Goal: Task Accomplishment & Management: Complete application form

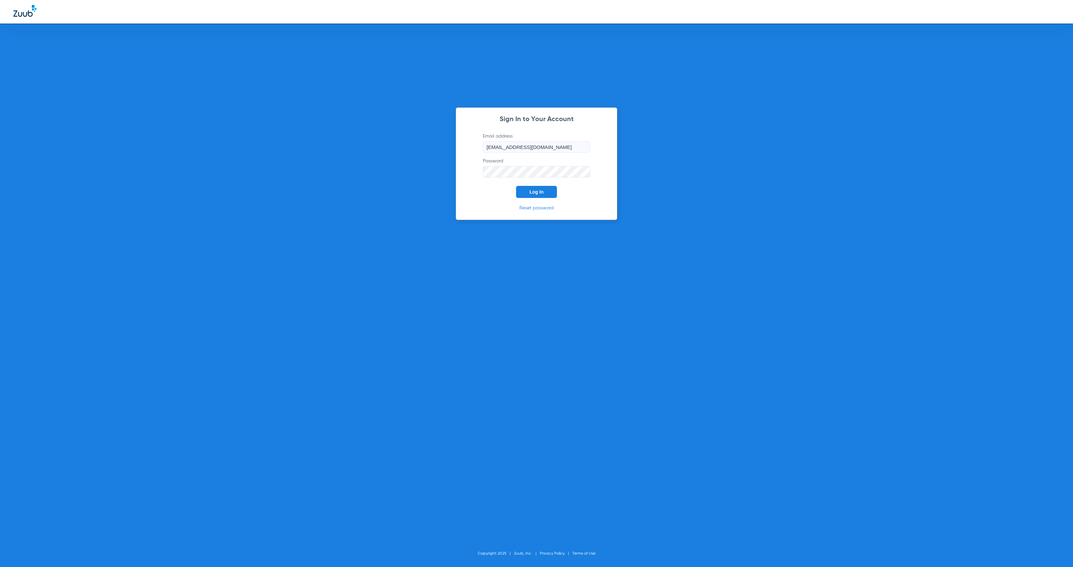
click at [541, 193] on span "Log In" at bounding box center [537, 191] width 14 height 5
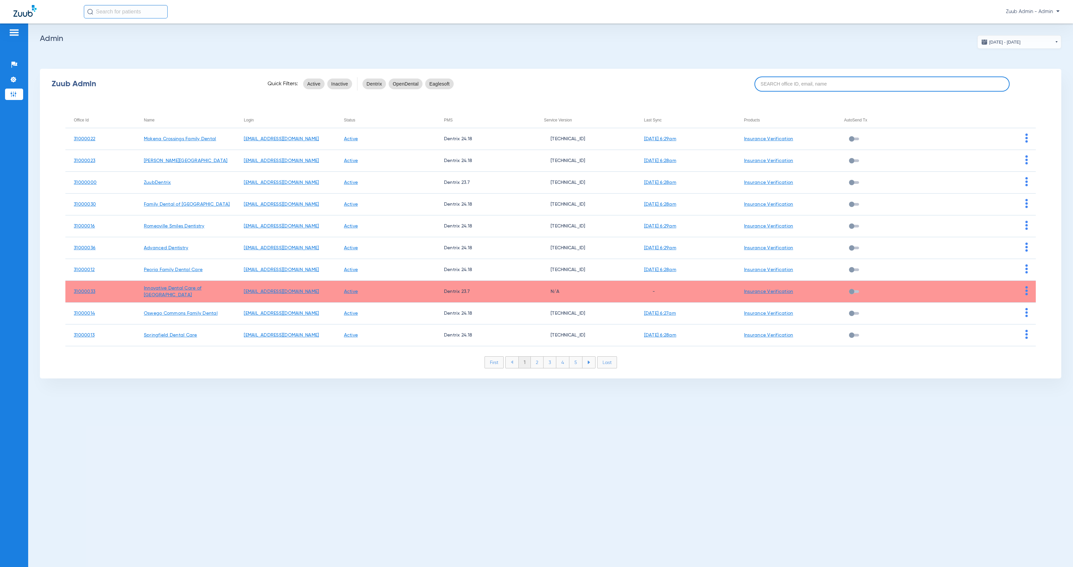
click at [811, 83] on input at bounding box center [883, 83] width 256 height 15
paste input "31000026"
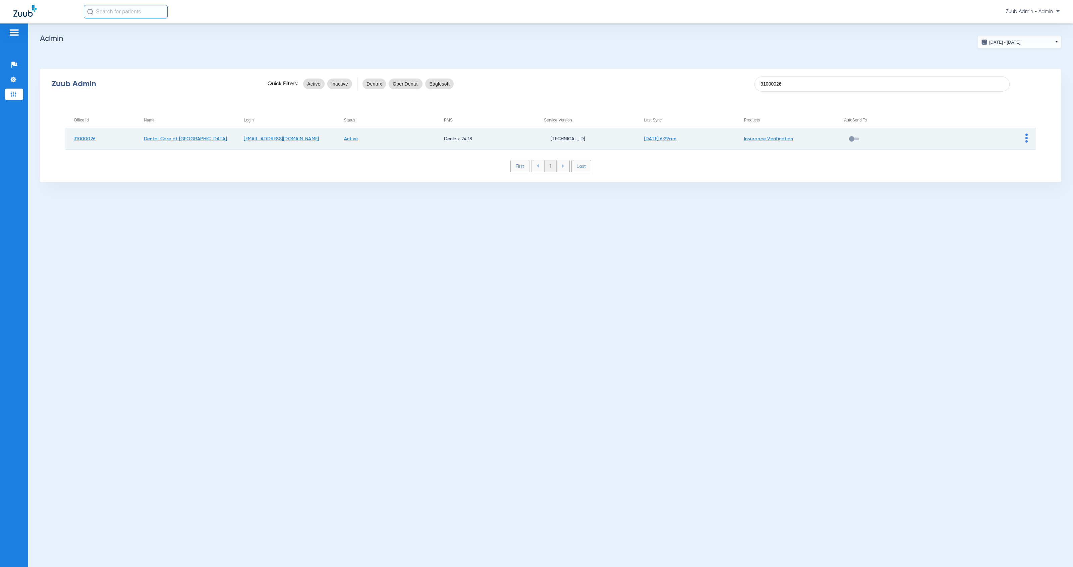
type input "31000026"
click at [1026, 137] on img at bounding box center [1027, 137] width 2 height 9
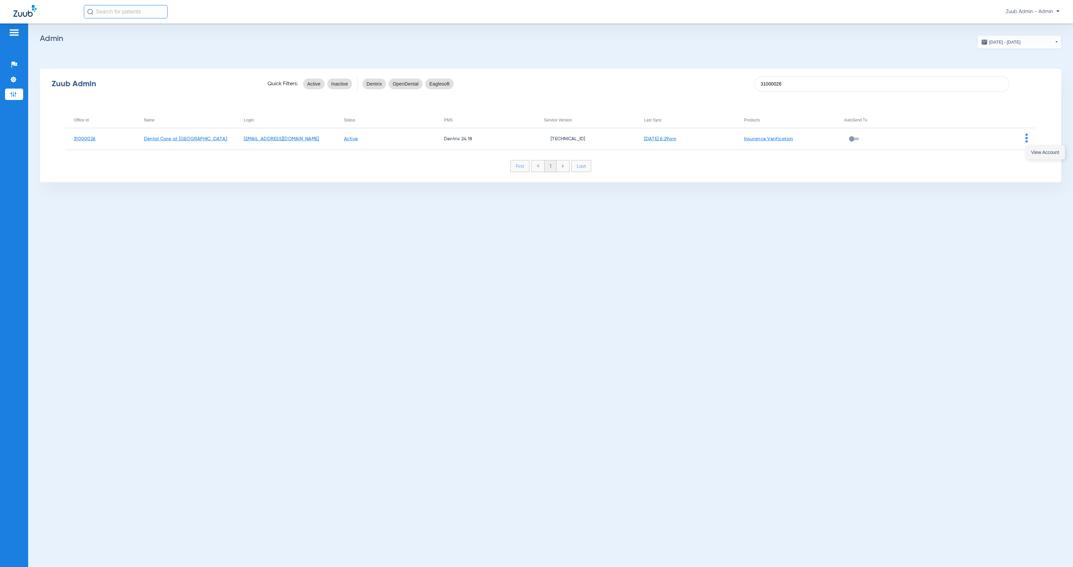
click at [1037, 153] on span "View Account" at bounding box center [1045, 152] width 28 height 5
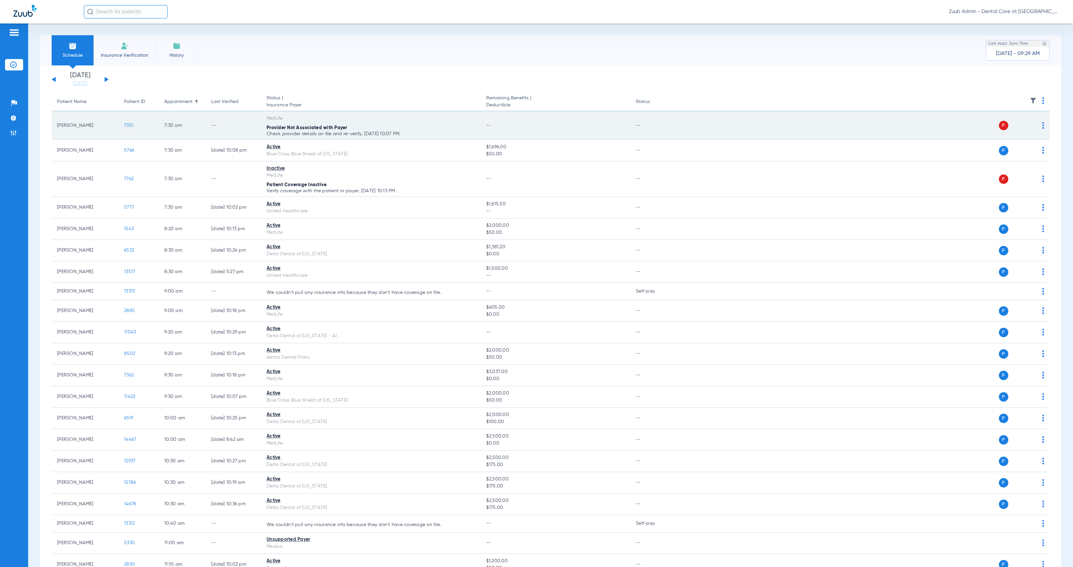
click at [1042, 124] on img at bounding box center [1043, 125] width 2 height 7
click at [383, 140] on div at bounding box center [536, 283] width 1073 height 567
click at [130, 125] on span "7351" at bounding box center [128, 125] width 9 height 5
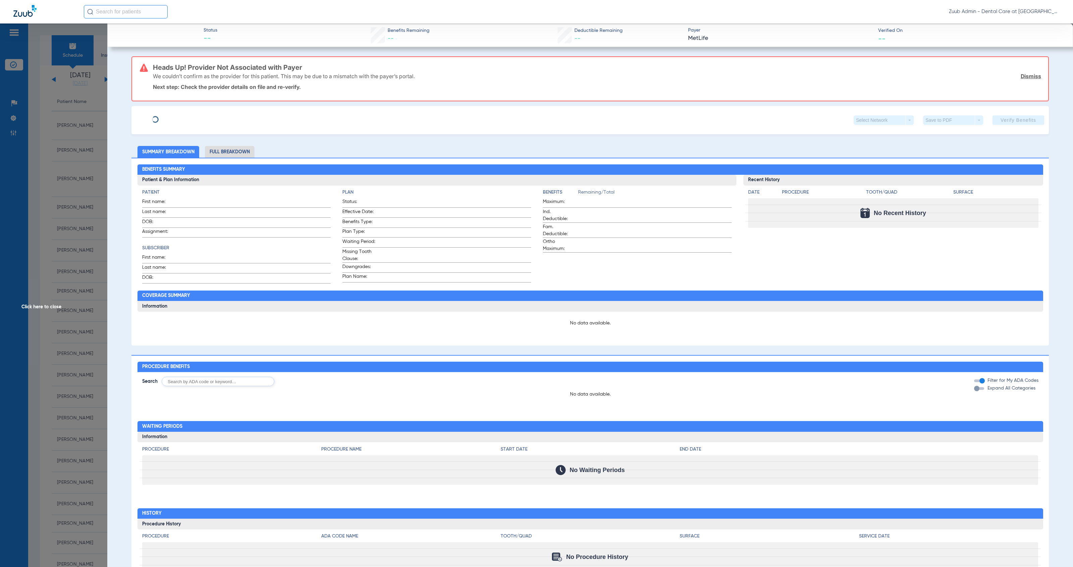
type input "[PERSON_NAME]"
type input "[DATE]"
type input "332425153"
type input "598311"
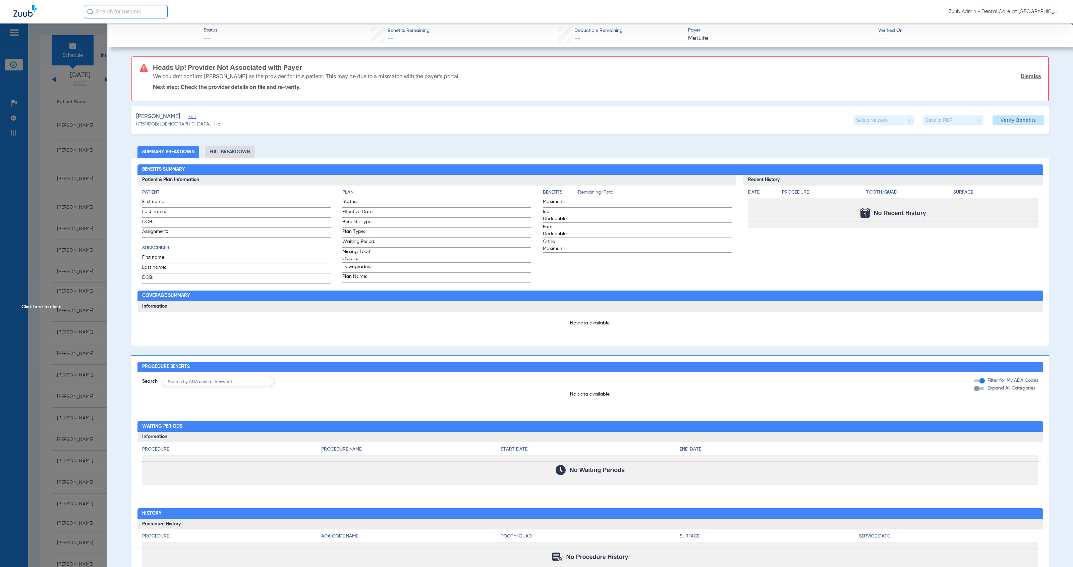
click at [184, 116] on div "[PERSON_NAME]" at bounding box center [180, 116] width 88 height 8
click at [189, 117] on span "Edit" at bounding box center [192, 117] width 6 height 6
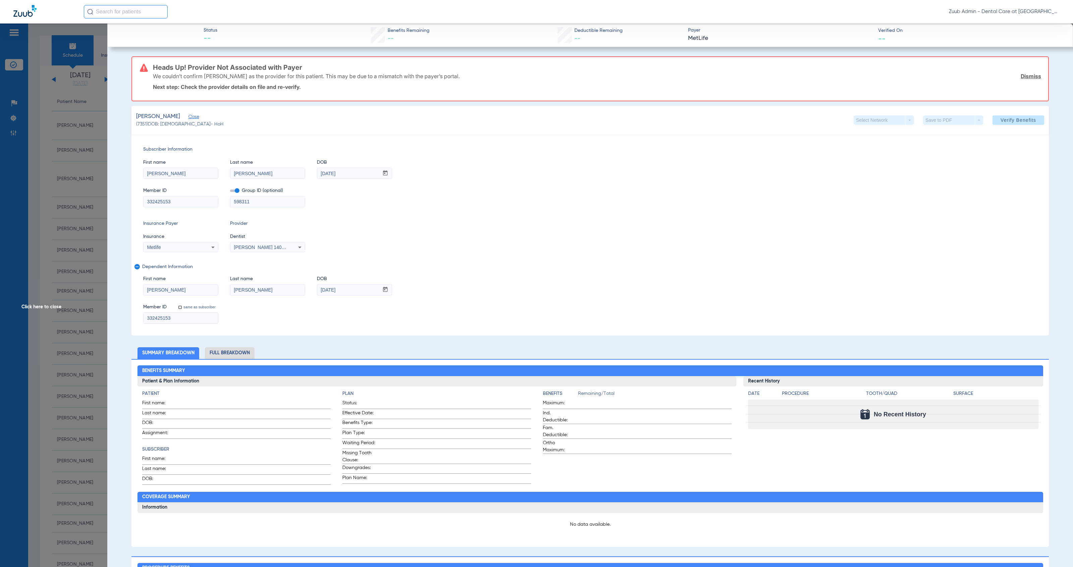
click at [1001, 121] on span "Verify Benefits" at bounding box center [1019, 119] width 36 height 5
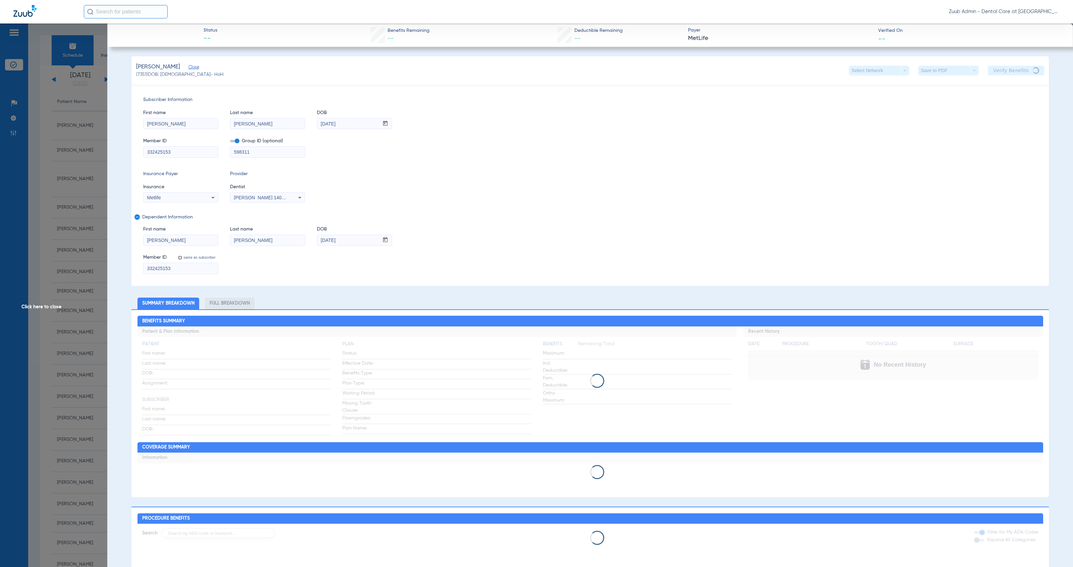
click at [52, 308] on span "Click here to close" at bounding box center [53, 306] width 107 height 567
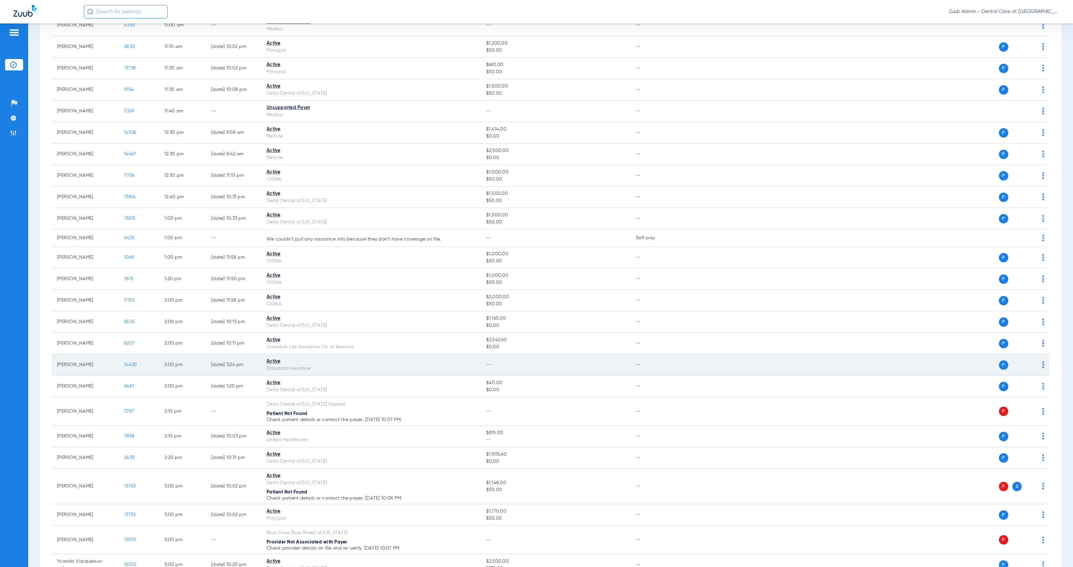
scroll to position [680, 0]
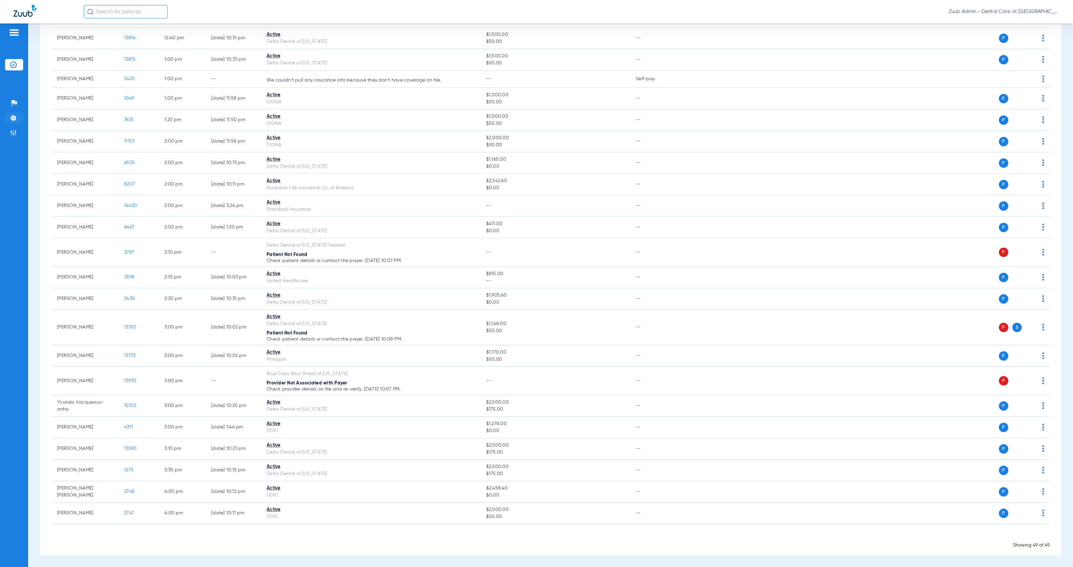
click at [14, 119] on img at bounding box center [13, 118] width 7 height 7
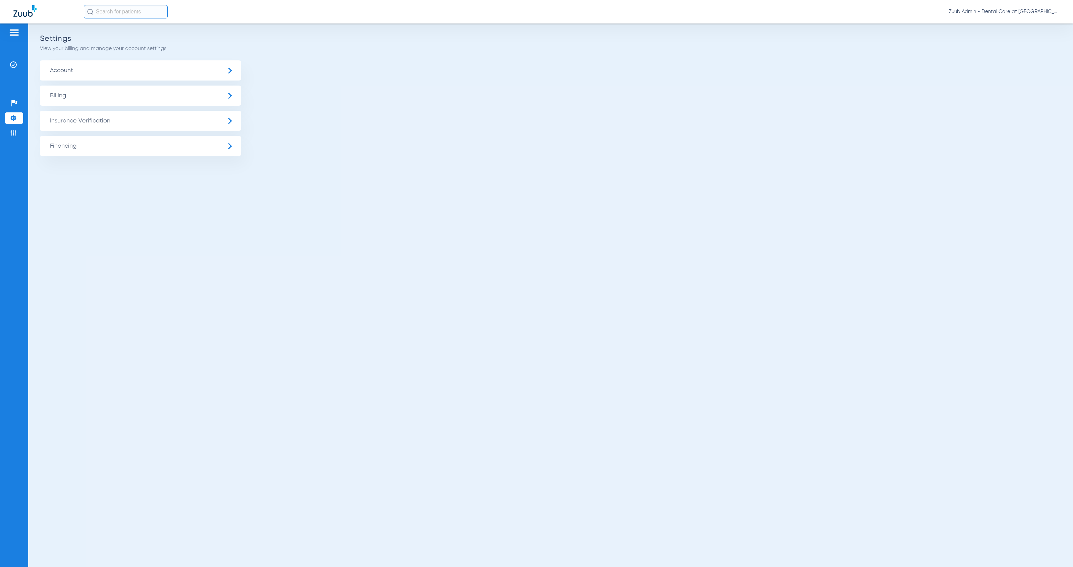
click at [95, 125] on span "Insurance Verification" at bounding box center [140, 121] width 201 height 20
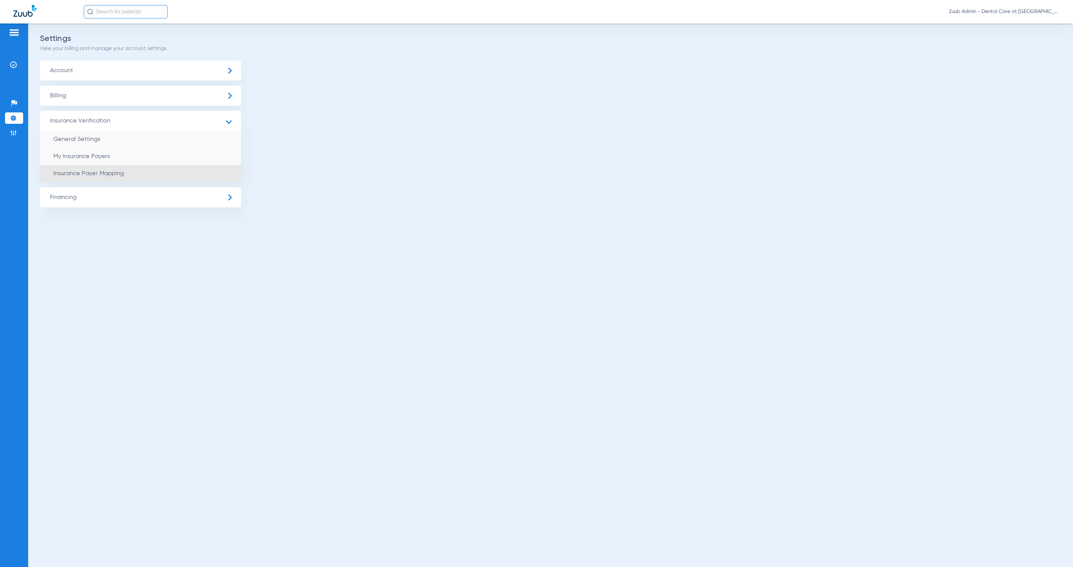
click at [171, 176] on li "Insurance Payer Mapping" at bounding box center [140, 173] width 201 height 17
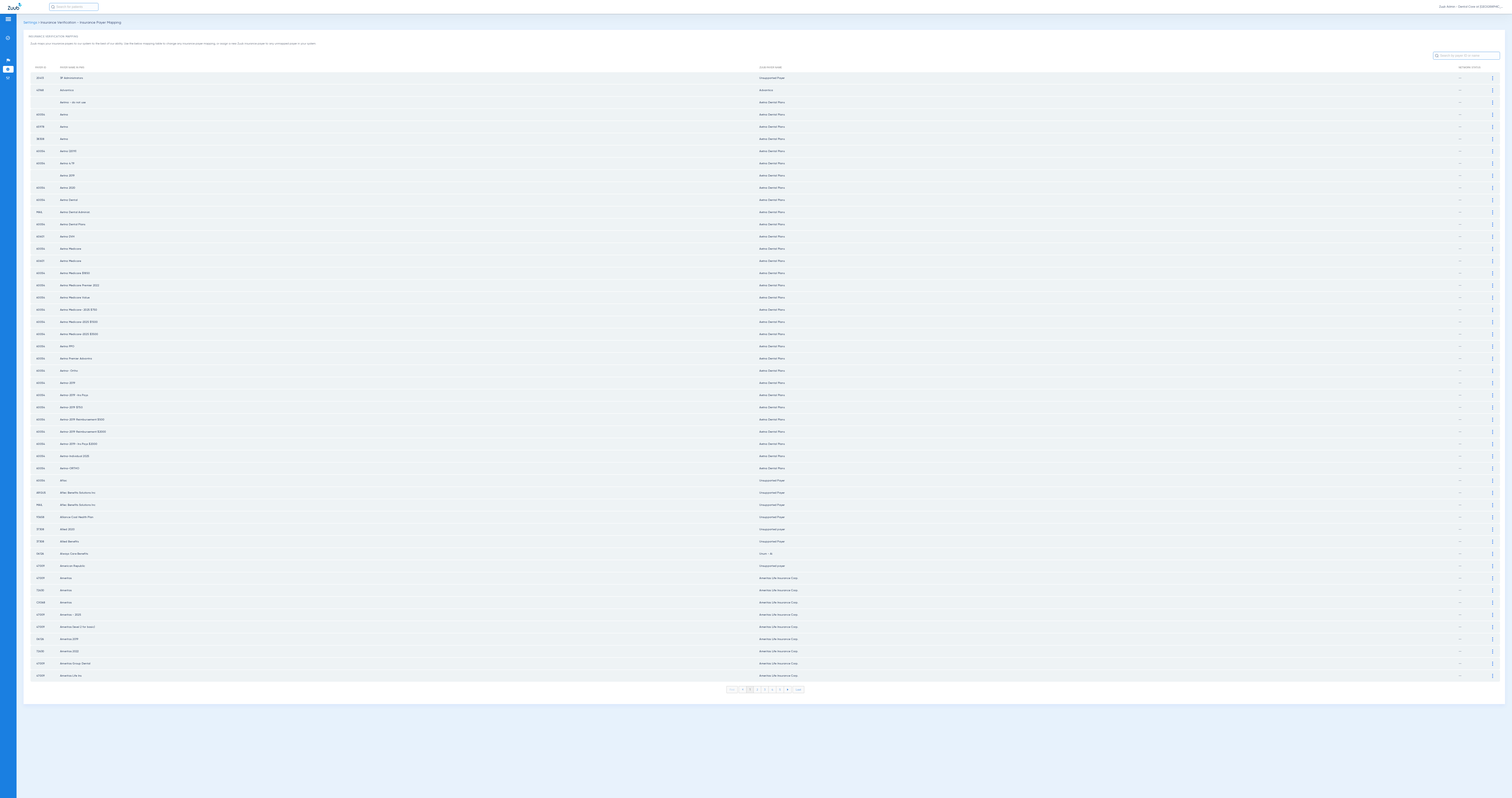
click at [630, 333] on li "2" at bounding box center [757, 689] width 8 height 6
click at [630, 333] on li "3" at bounding box center [765, 689] width 8 height 6
click at [630, 333] on li "5" at bounding box center [780, 689] width 8 height 6
click at [630, 333] on li "6" at bounding box center [780, 689] width 8 height 6
click at [630, 333] on li "7" at bounding box center [780, 689] width 8 height 6
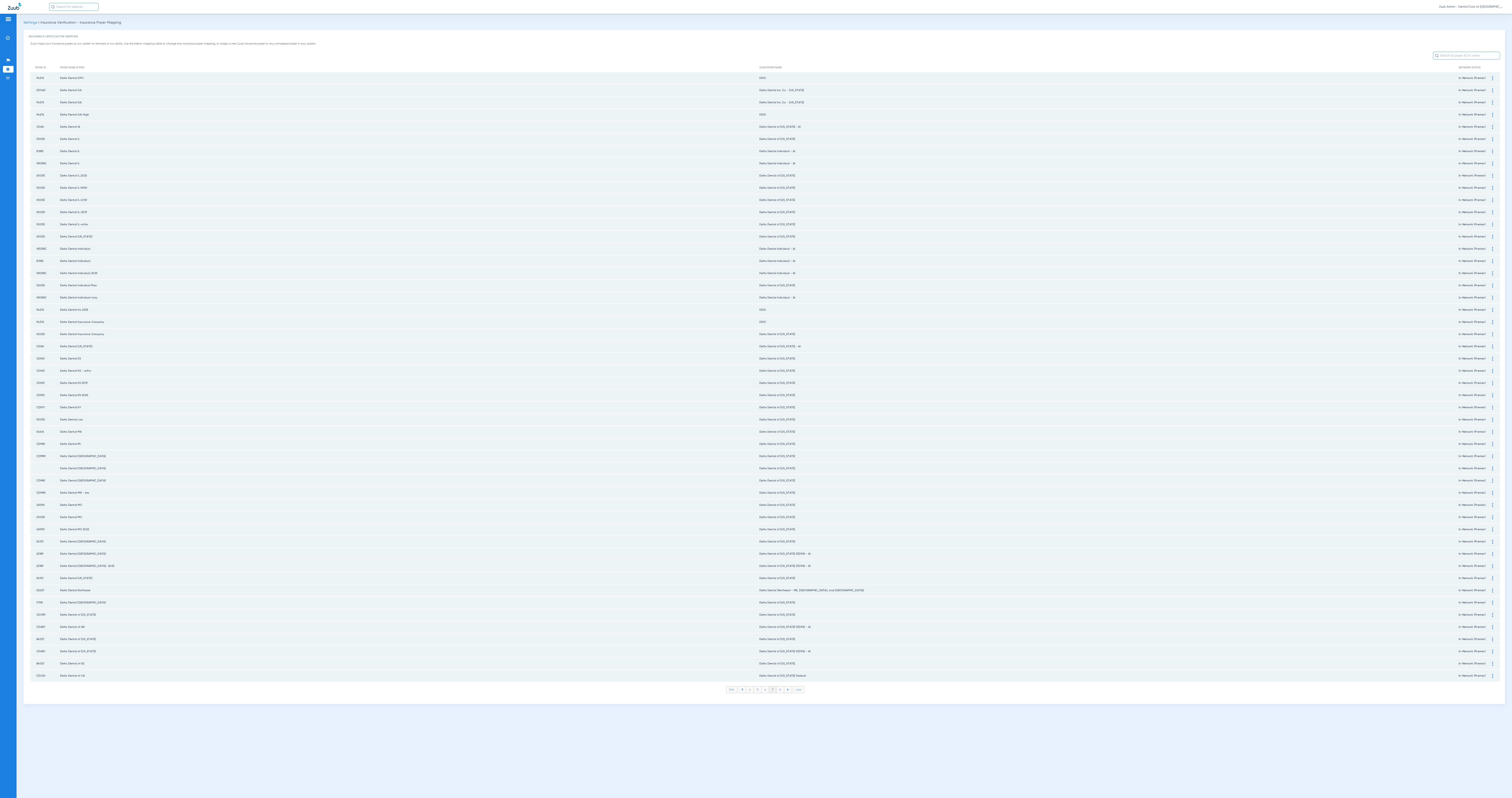
click at [630, 333] on li "8" at bounding box center [780, 689] width 8 height 6
click at [630, 333] on li "9" at bounding box center [780, 689] width 8 height 6
click at [630, 333] on li "10" at bounding box center [780, 689] width 9 height 6
click at [630, 333] on li "11" at bounding box center [781, 689] width 8 height 6
click at [630, 333] on li "12" at bounding box center [781, 689] width 8 height 6
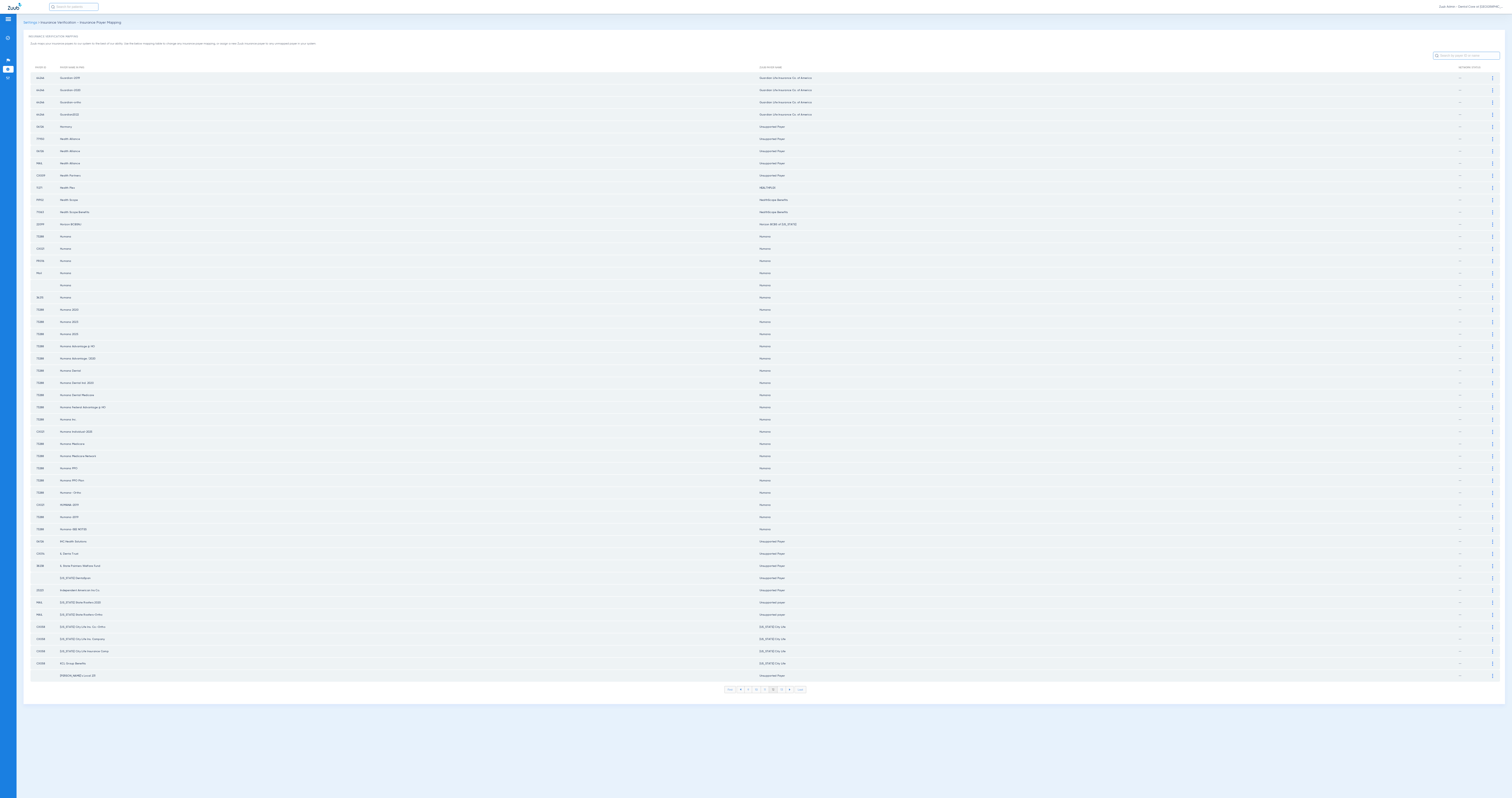
click at [630, 333] on li "13" at bounding box center [782, 689] width 8 height 6
click at [630, 333] on li "14" at bounding box center [782, 689] width 9 height 6
click at [630, 333] on li "15" at bounding box center [782, 689] width 9 height 6
click at [630, 333] on li "16" at bounding box center [782, 689] width 8 height 6
click at [630, 333] on li "17" at bounding box center [782, 689] width 8 height 6
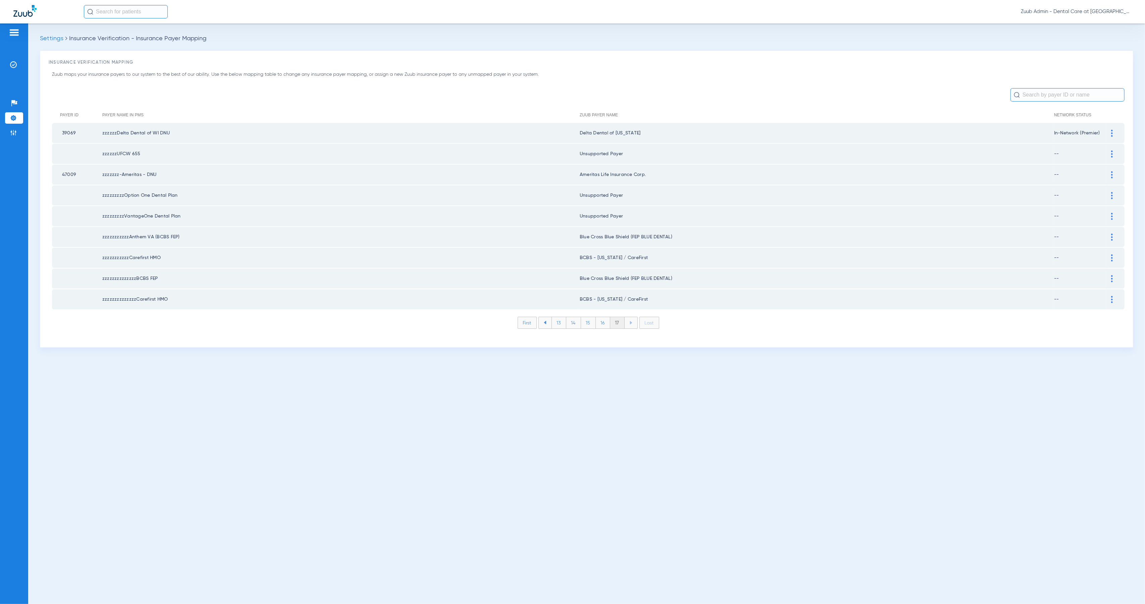
click at [528, 317] on li "First" at bounding box center [527, 323] width 19 height 12
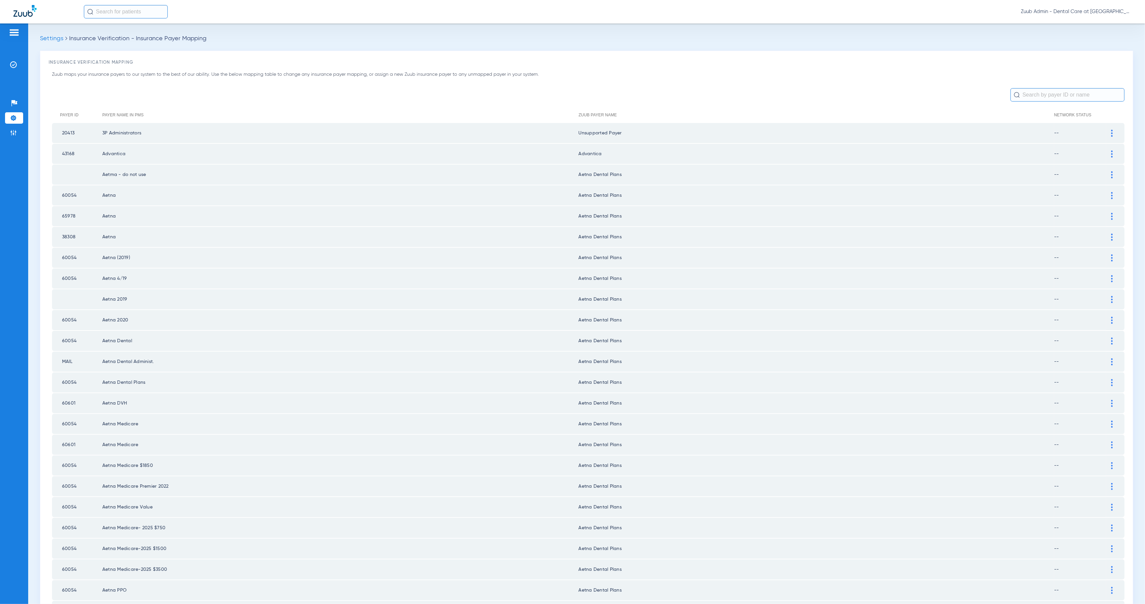
drag, startPoint x: 18, startPoint y: 64, endPoint x: 33, endPoint y: 78, distance: 20.9
click at [18, 64] on li "Insurance Verification" at bounding box center [14, 64] width 18 height 11
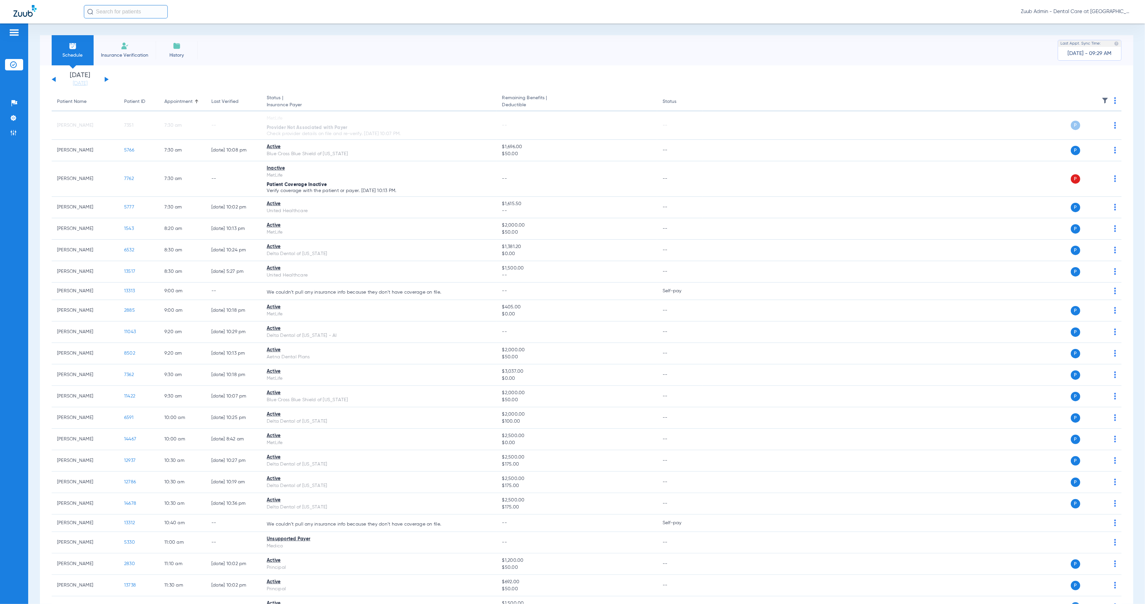
click at [115, 9] on input "text" at bounding box center [126, 11] width 84 height 13
type input "10980"
click at [122, 36] on span "[PERSON_NAME]" at bounding box center [108, 35] width 38 height 5
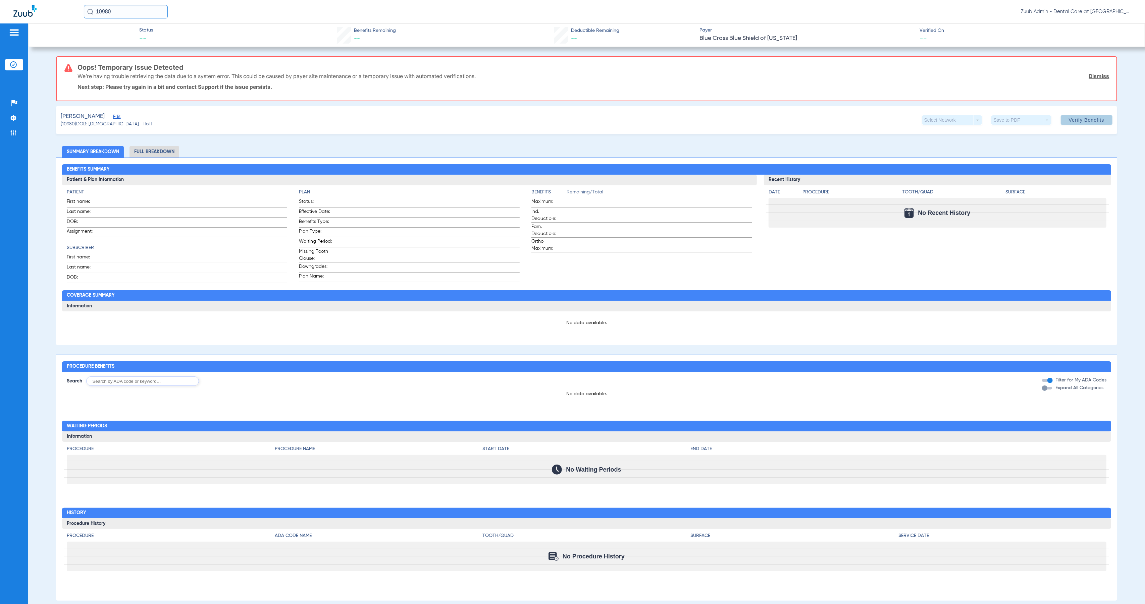
click at [1087, 125] on span at bounding box center [1087, 120] width 52 height 16
click at [117, 117] on span "Edit" at bounding box center [116, 117] width 6 height 6
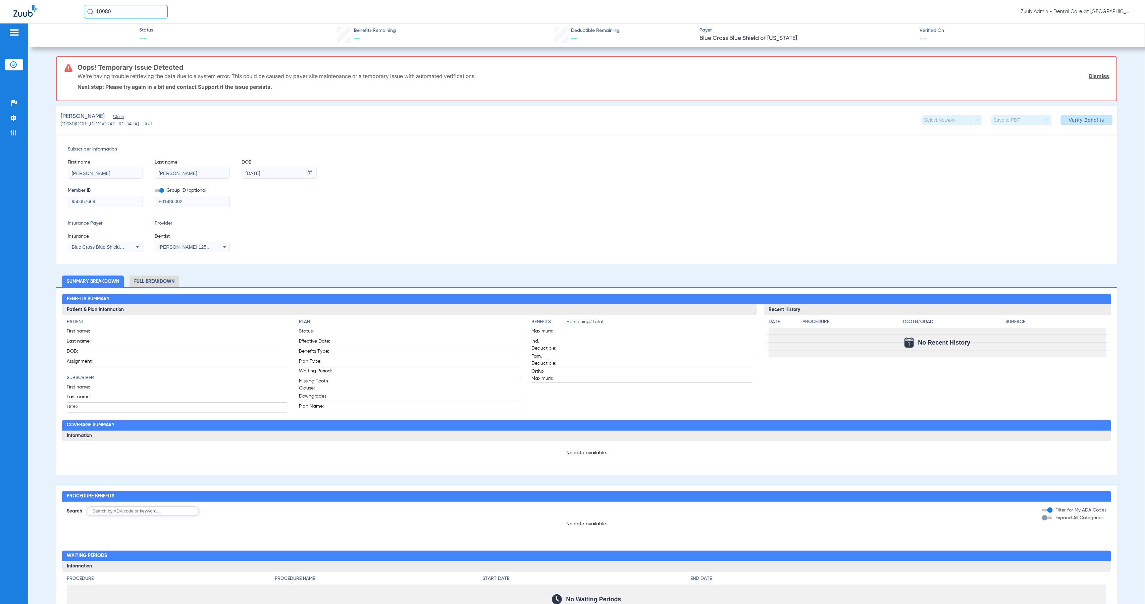
click at [126, 248] on div "Blue Cross Blue Shield Of Arkansas" at bounding box center [105, 247] width 74 height 8
click at [160, 190] on div at bounding box center [572, 302] width 1145 height 604
click at [162, 191] on span at bounding box center [159, 191] width 9 height 2
click at [155, 192] on input "checkbox" at bounding box center [155, 192] width 0 height 0
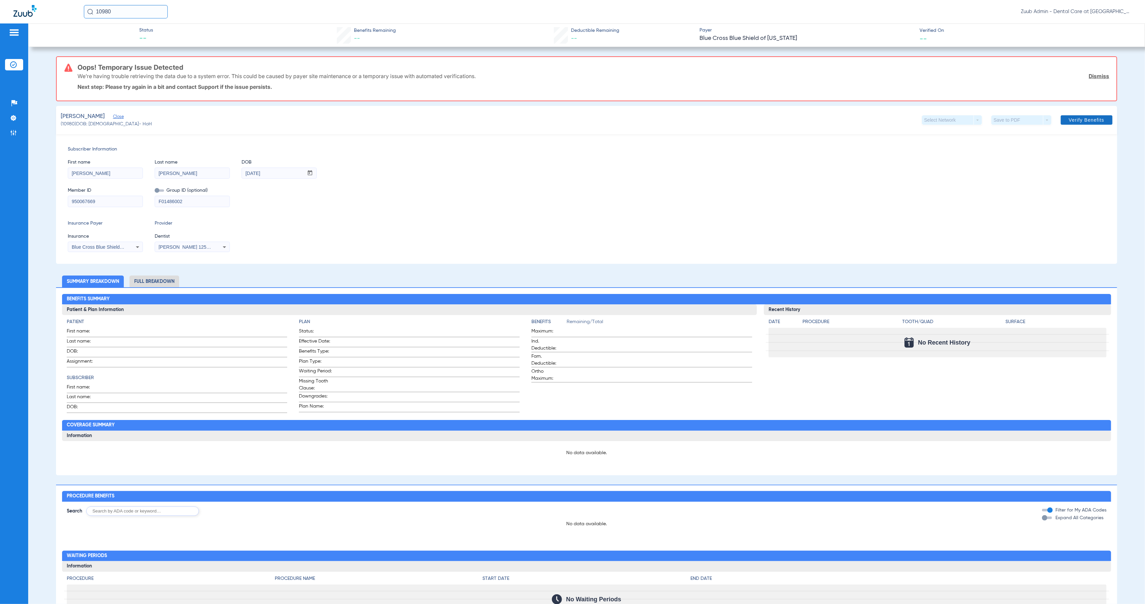
click at [1078, 119] on span "Verify Benefits" at bounding box center [1087, 119] width 36 height 5
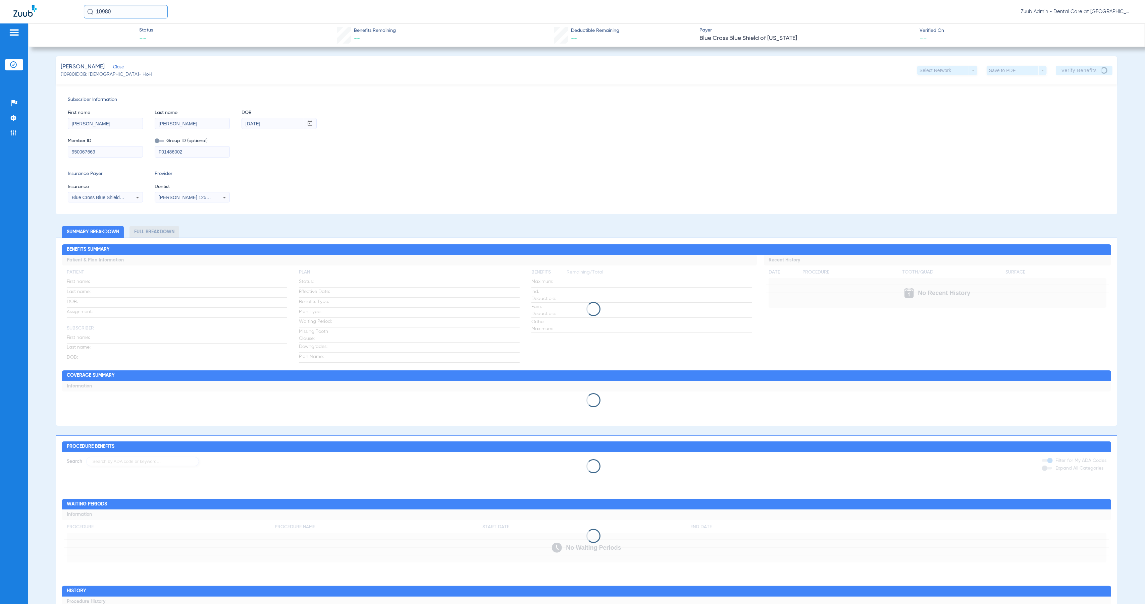
click at [129, 11] on input "10980" at bounding box center [126, 11] width 84 height 13
type input "4076"
click at [140, 36] on td "4076" at bounding box center [146, 35] width 15 height 9
type input "Brandon"
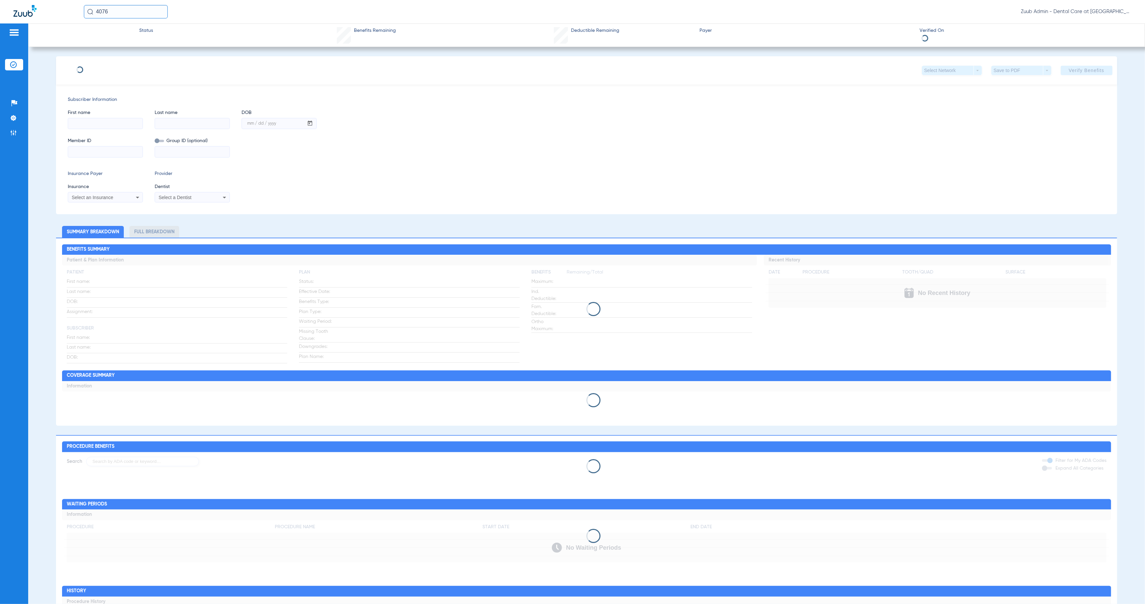
type input "Winters"
type input "08/07/1977"
type input "327849872"
type input "212942"
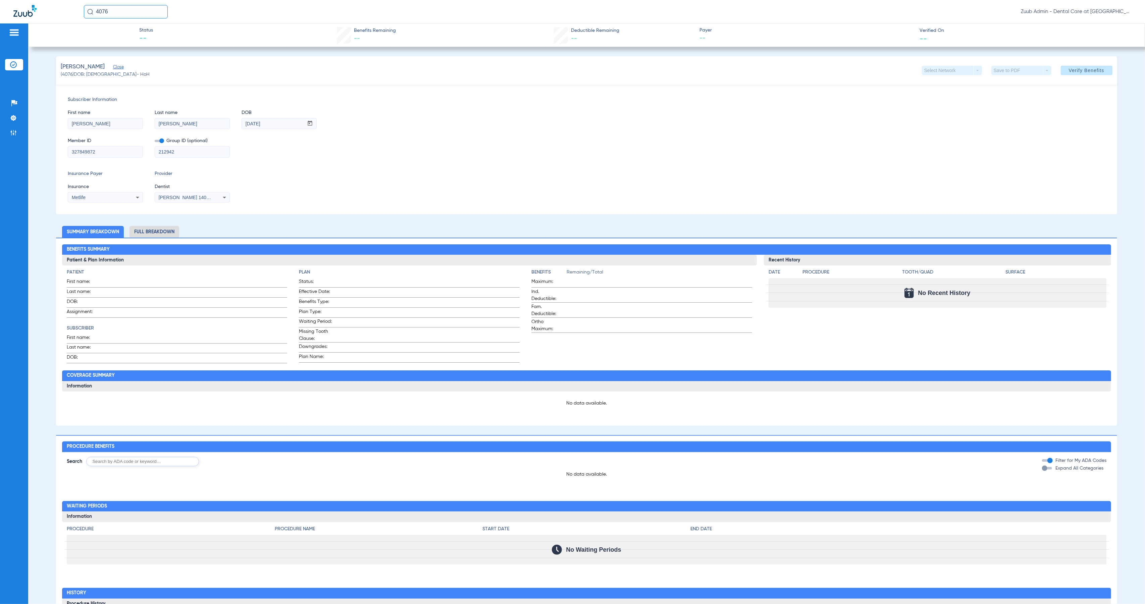
click at [107, 153] on input "327849872" at bounding box center [105, 152] width 74 height 11
click at [1074, 73] on span at bounding box center [1087, 70] width 52 height 16
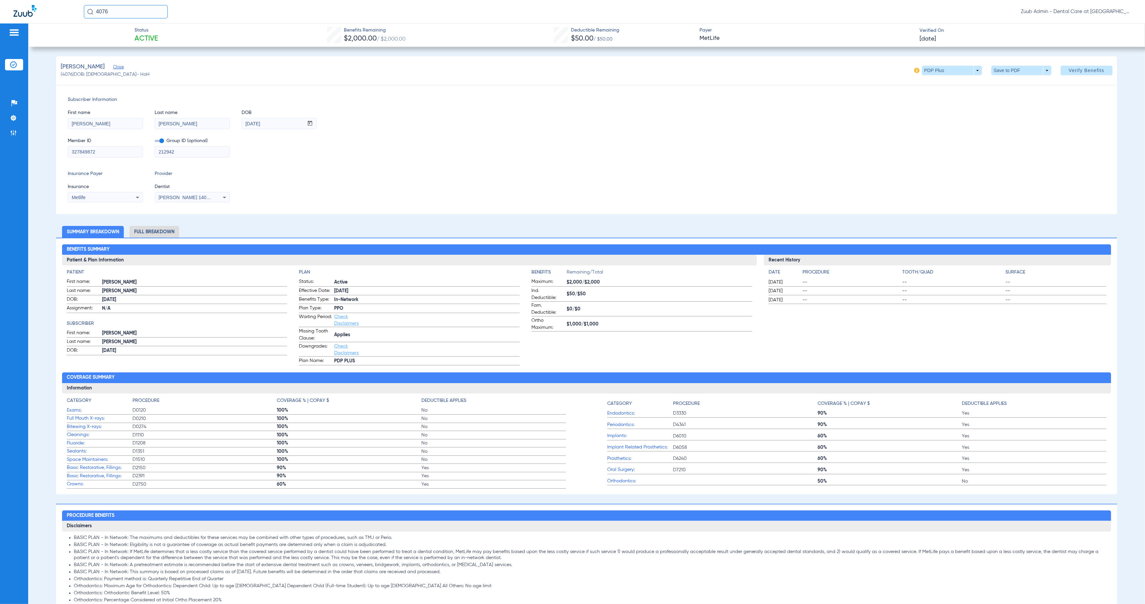
click at [14, 64] on img at bounding box center [13, 64] width 7 height 7
